Goal: Task Accomplishment & Management: Manage account settings

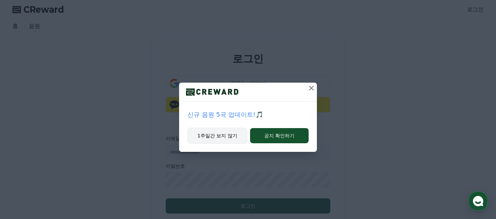
click at [239, 136] on button "1주일간 보지 않기" at bounding box center [217, 136] width 60 height 16
click at [226, 138] on button "1주일간 보지 않기" at bounding box center [217, 136] width 60 height 16
click at [228, 137] on p "이메일" at bounding box center [248, 138] width 165 height 7
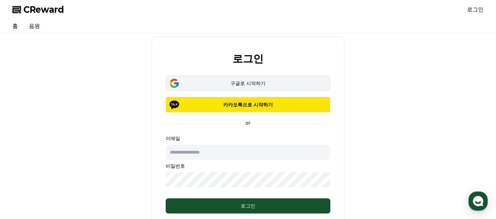
click at [246, 82] on div "구글로 시작하기" at bounding box center [248, 83] width 145 height 7
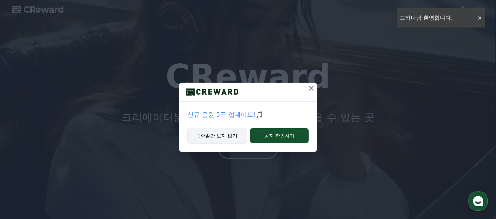
click at [225, 133] on button "1주일간 보지 않기" at bounding box center [217, 136] width 60 height 16
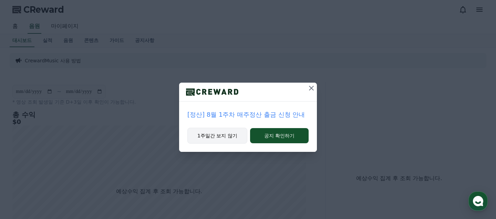
click at [220, 139] on button "1주일간 보지 않기" at bounding box center [217, 136] width 60 height 16
click at [203, 135] on button "1주일간 보지 않기" at bounding box center [217, 136] width 60 height 16
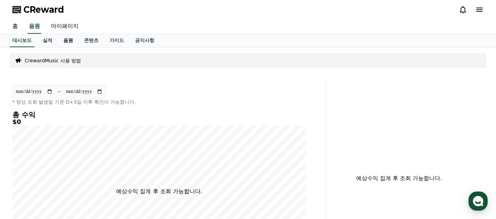
click at [68, 43] on link "음원" at bounding box center [68, 40] width 21 height 13
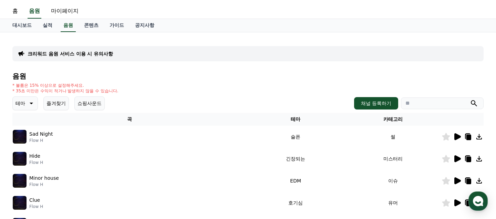
scroll to position [15, 0]
click at [137, 25] on link "공지사항" at bounding box center [145, 25] width 30 height 13
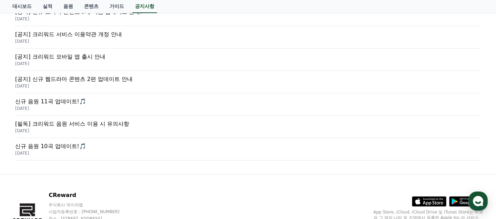
scroll to position [303, 0]
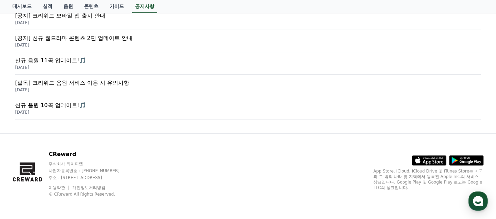
click at [423, 164] on icon at bounding box center [429, 160] width 34 height 10
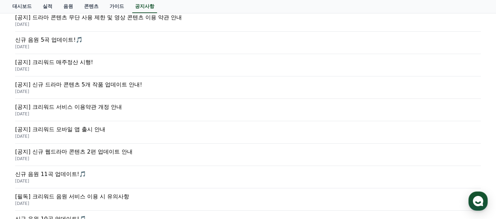
scroll to position [0, 0]
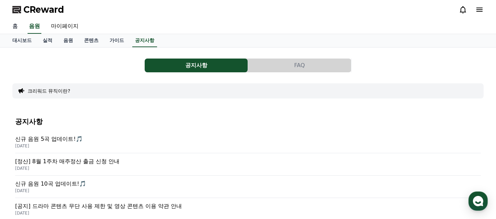
click at [19, 25] on link "홈" at bounding box center [15, 26] width 17 height 14
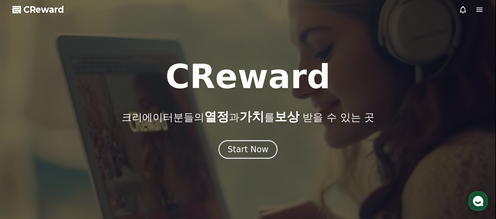
click at [259, 159] on div at bounding box center [248, 109] width 496 height 219
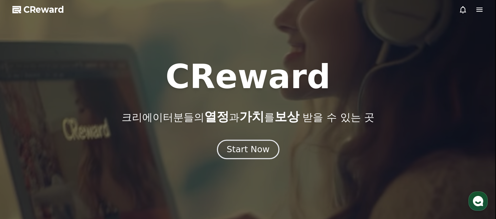
click at [259, 152] on div "Start Now" at bounding box center [248, 150] width 43 height 12
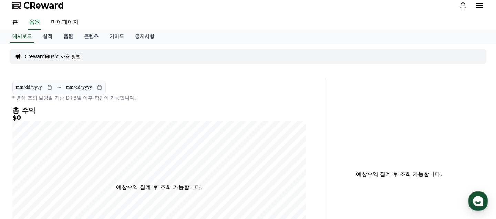
scroll to position [5, 0]
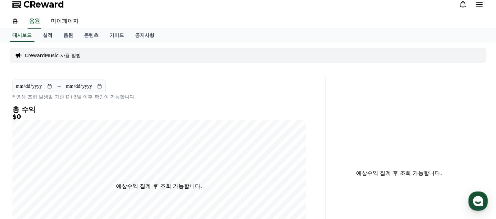
click at [54, 55] on p "CrewardMusic 사용 방법" at bounding box center [53, 55] width 56 height 7
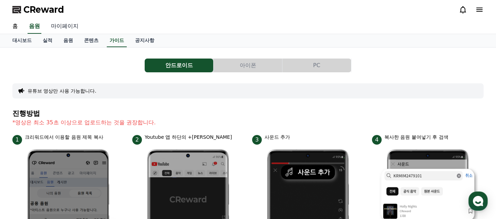
click at [70, 25] on link "마이페이지" at bounding box center [64, 26] width 39 height 14
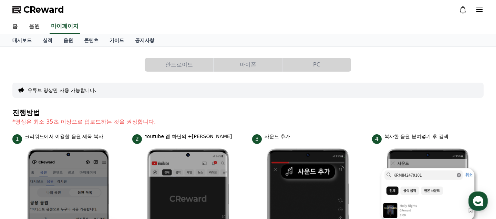
select select "**********"
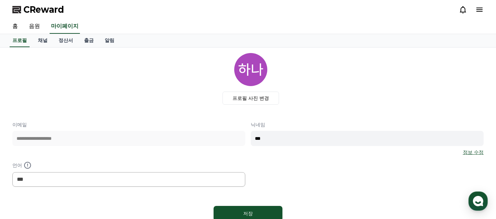
click at [39, 40] on link "채널" at bounding box center [42, 40] width 21 height 13
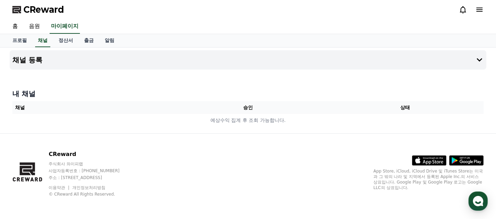
click at [248, 108] on th "승인" at bounding box center [248, 107] width 157 height 13
click at [29, 61] on h4 "채널 등록" at bounding box center [27, 60] width 30 height 8
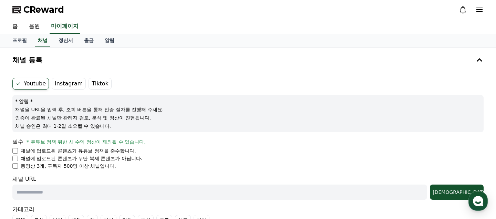
click at [69, 85] on label "Instagram" at bounding box center [69, 84] width 34 height 12
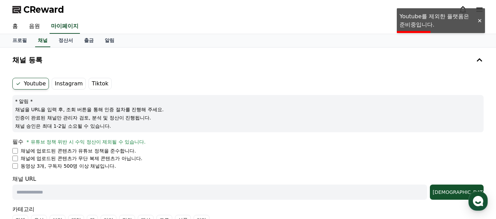
click at [65, 82] on label "Instagram" at bounding box center [69, 84] width 34 height 12
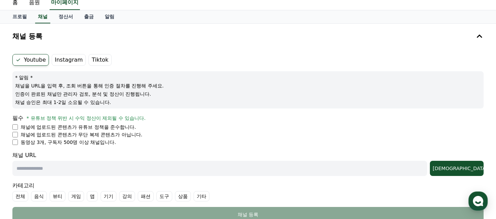
scroll to position [22, 0]
